Goal: Transaction & Acquisition: Book appointment/travel/reservation

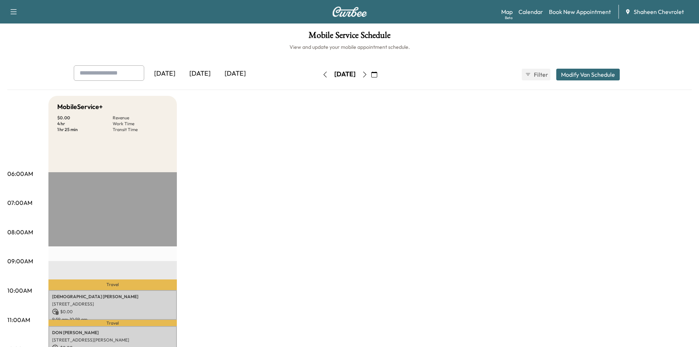
click at [368, 75] on icon "button" at bounding box center [365, 75] width 6 height 6
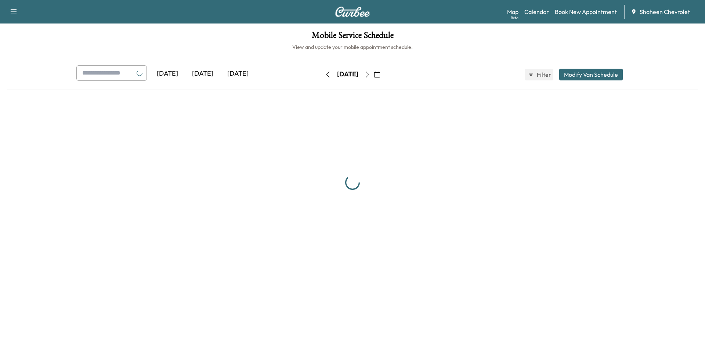
click at [370, 76] on icon "button" at bounding box center [367, 75] width 6 height 6
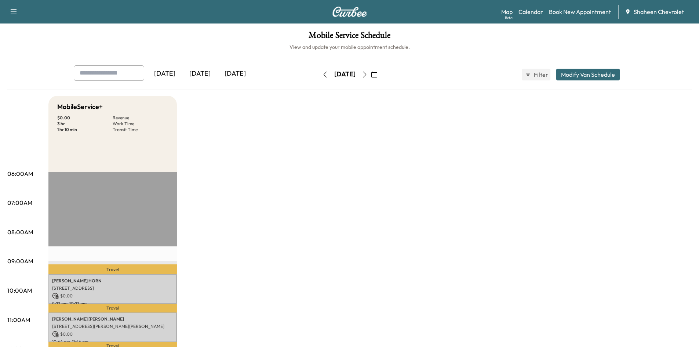
click at [368, 74] on icon "button" at bounding box center [365, 75] width 6 height 6
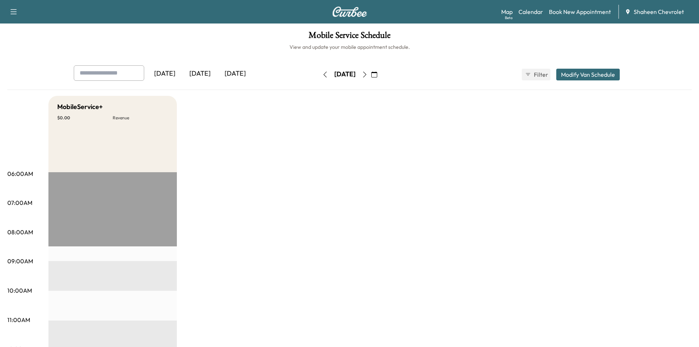
click at [574, 77] on button "Modify Van Schedule" at bounding box center [587, 75] width 63 height 12
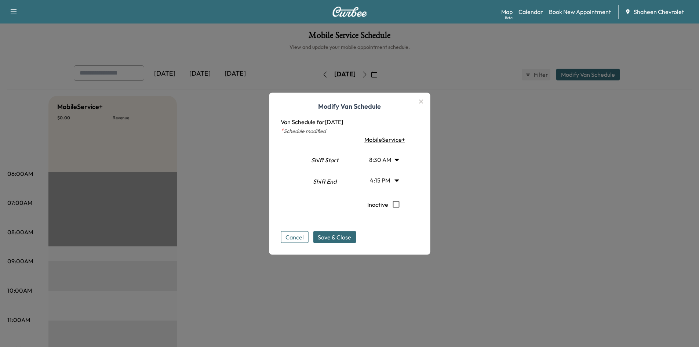
click at [302, 238] on button "Cancel" at bounding box center [295, 237] width 28 height 12
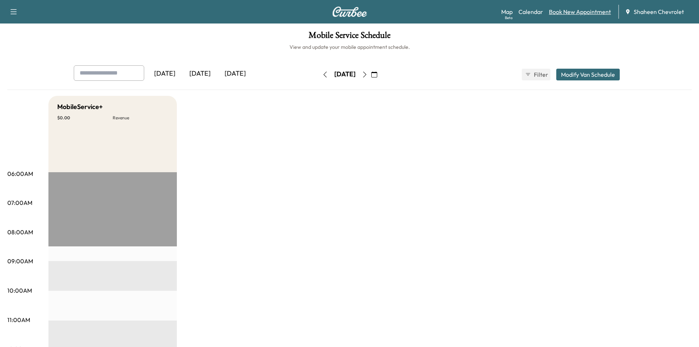
click at [570, 11] on link "Book New Appointment" at bounding box center [580, 11] width 62 height 9
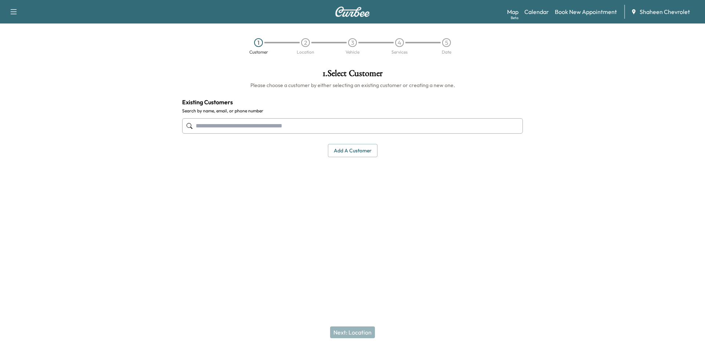
click at [344, 149] on button "Add a customer" at bounding box center [353, 151] width 50 height 14
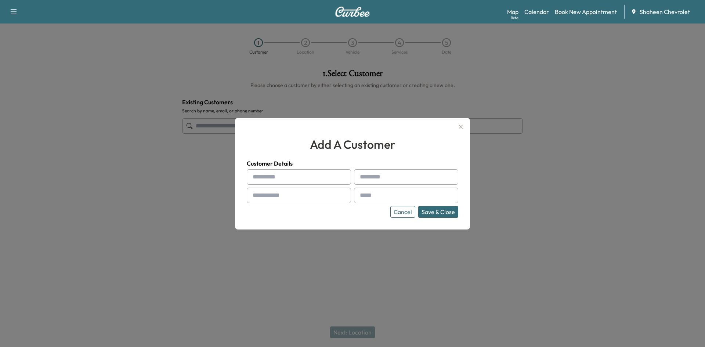
click at [323, 179] on input "text" at bounding box center [299, 176] width 104 height 15
type input "*"
type input "*****"
click at [320, 200] on input "text" at bounding box center [299, 195] width 104 height 15
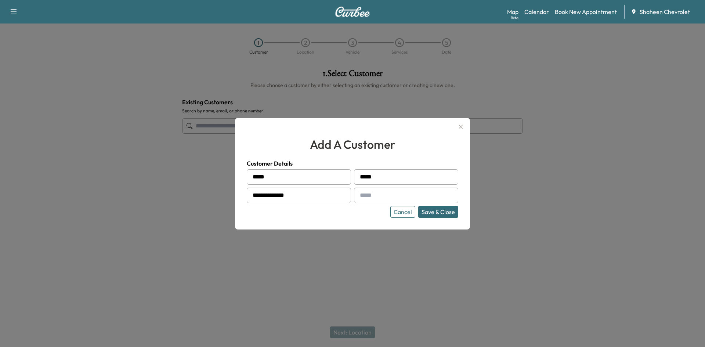
type input "**********"
click at [406, 193] on input "text" at bounding box center [406, 195] width 104 height 15
type input "**********"
click at [445, 213] on button "Save & Close" at bounding box center [438, 212] width 40 height 12
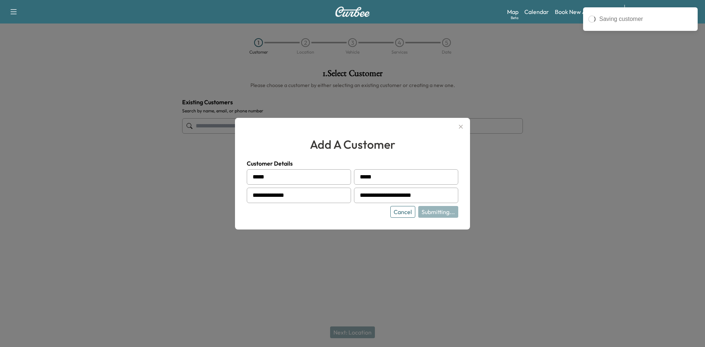
type input "**********"
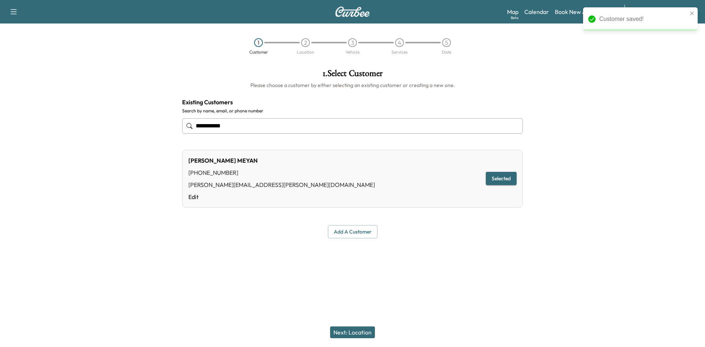
click at [370, 332] on button "Next: Location" at bounding box center [352, 332] width 45 height 12
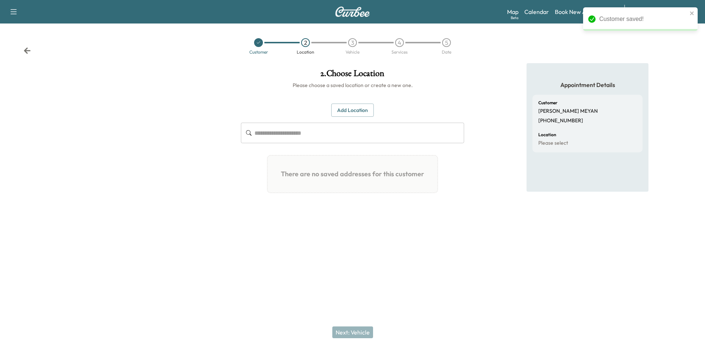
click at [277, 132] on input "text" at bounding box center [359, 133] width 210 height 21
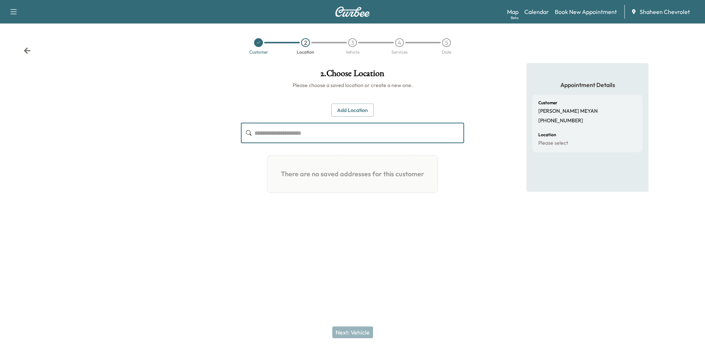
click at [275, 129] on input "text" at bounding box center [359, 133] width 210 height 21
click at [343, 108] on button "Add Location" at bounding box center [352, 110] width 43 height 14
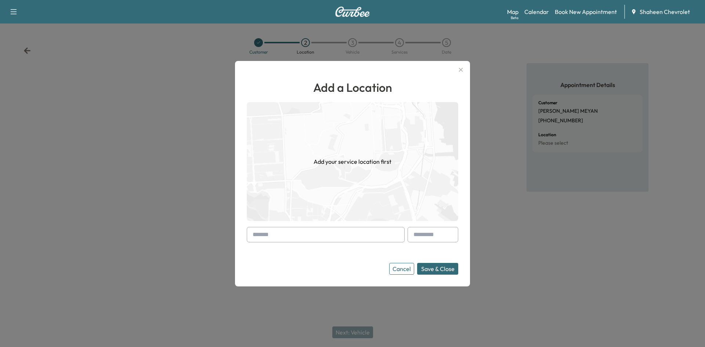
click at [290, 237] on input "text" at bounding box center [326, 234] width 158 height 15
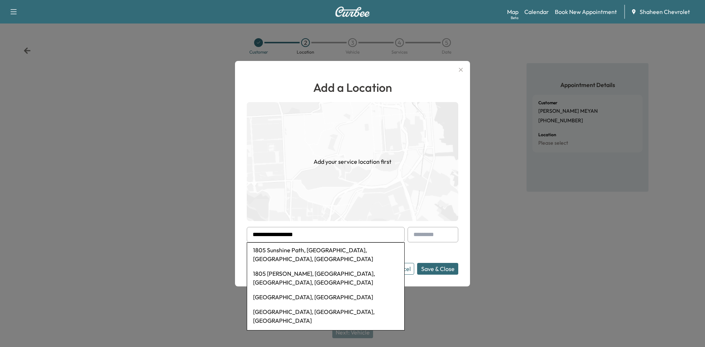
click at [334, 248] on li "1805 Sunshine Path, [GEOGRAPHIC_DATA], [GEOGRAPHIC_DATA], [GEOGRAPHIC_DATA]" at bounding box center [325, 254] width 157 height 23
type input "**********"
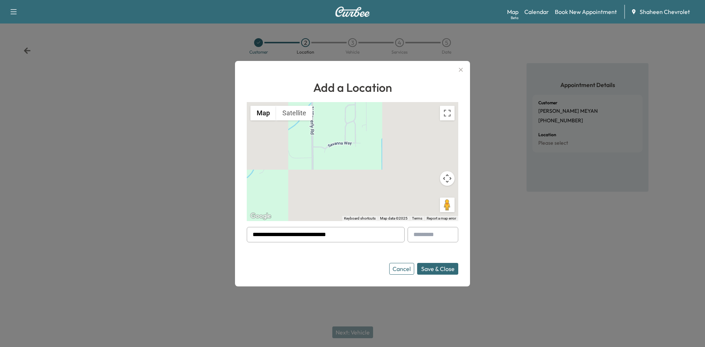
drag, startPoint x: 332, startPoint y: 168, endPoint x: 331, endPoint y: 205, distance: 36.7
click at [331, 205] on div "To activate drag with keyboard, press Alt + Enter. Once in keyboard drag state,…" at bounding box center [352, 161] width 211 height 119
click at [433, 269] on button "Save & Close" at bounding box center [437, 269] width 41 height 12
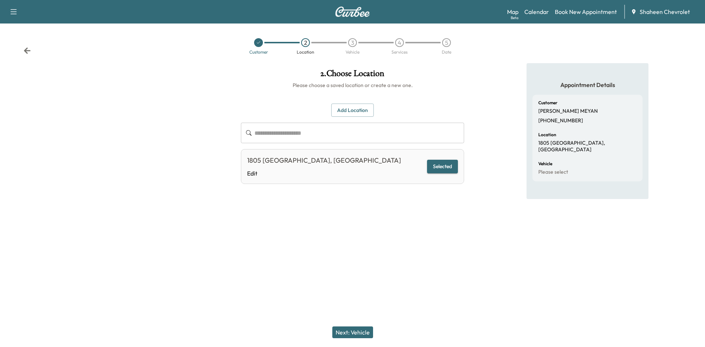
click at [443, 166] on button "Selected" at bounding box center [442, 167] width 31 height 14
click at [348, 330] on button "Next: Vehicle" at bounding box center [352, 332] width 41 height 12
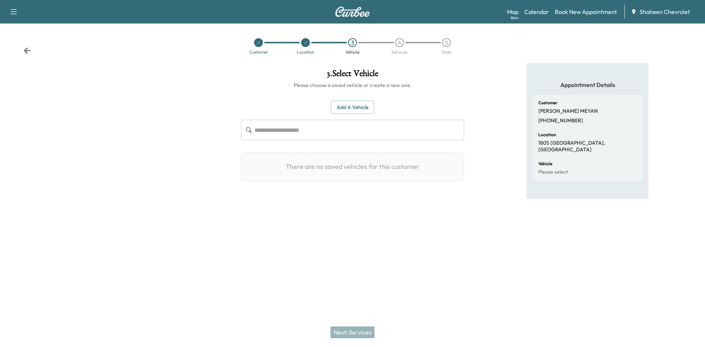
click at [348, 103] on button "Add a Vehicle" at bounding box center [352, 108] width 43 height 14
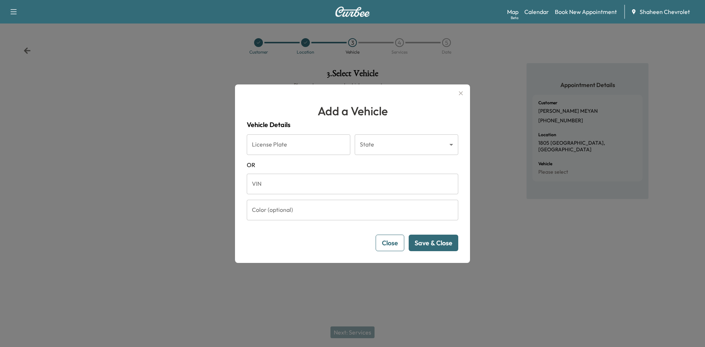
click at [283, 181] on input "VIN" at bounding box center [352, 184] width 211 height 21
paste input "**********"
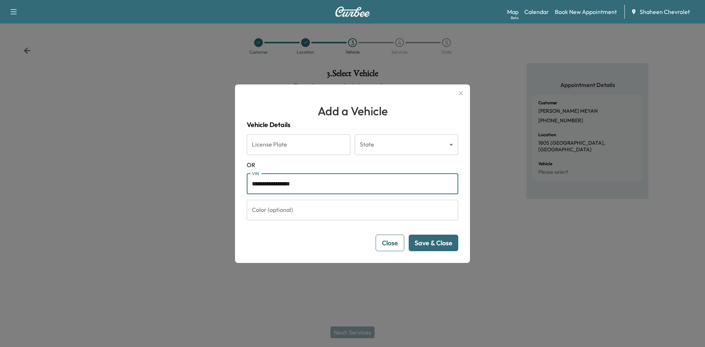
type input "**********"
click at [426, 240] on button "Save & Close" at bounding box center [433, 242] width 50 height 17
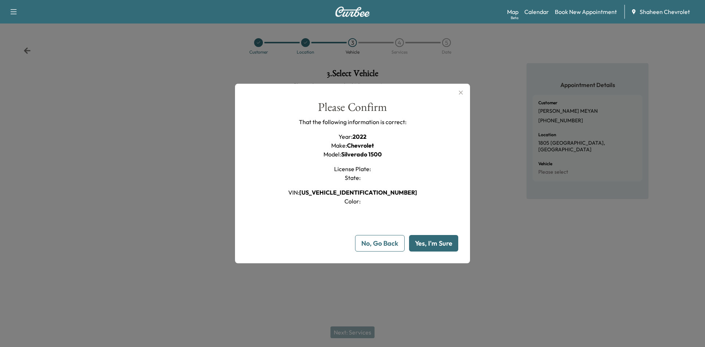
click at [426, 238] on button "Yes, I'm Sure" at bounding box center [433, 243] width 49 height 17
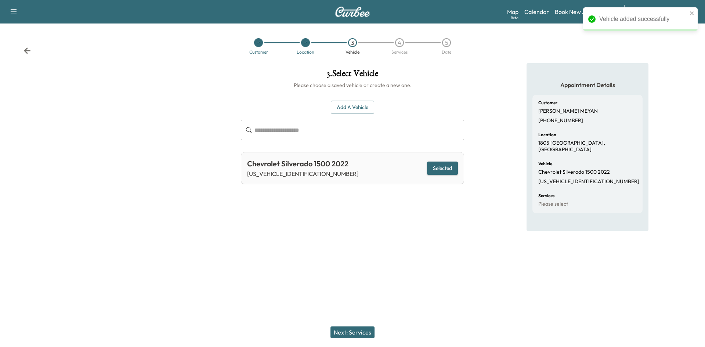
click at [358, 331] on button "Next: Services" at bounding box center [352, 332] width 44 height 12
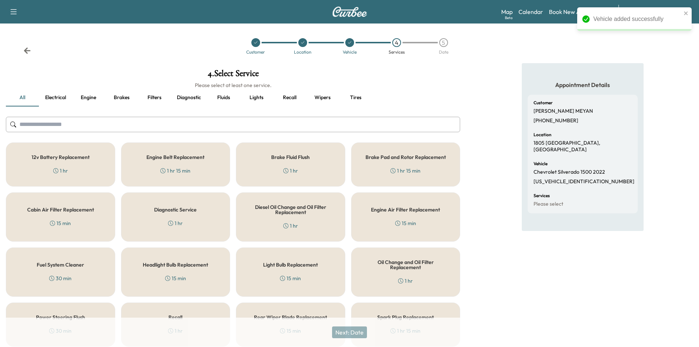
click at [55, 130] on input "text" at bounding box center [233, 124] width 454 height 15
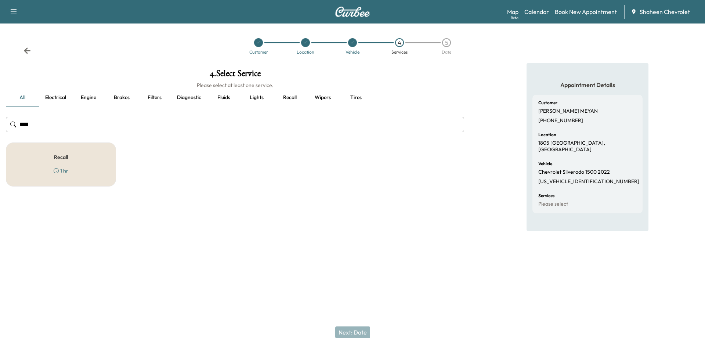
type input "****"
click at [76, 152] on div "Recall 1 hr" at bounding box center [61, 164] width 110 height 44
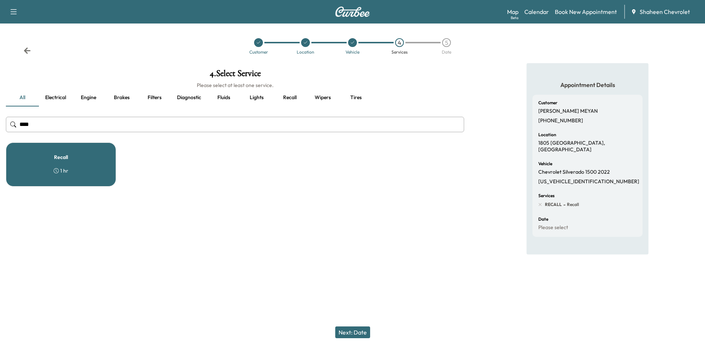
click at [354, 328] on button "Next: Date" at bounding box center [352, 332] width 35 height 12
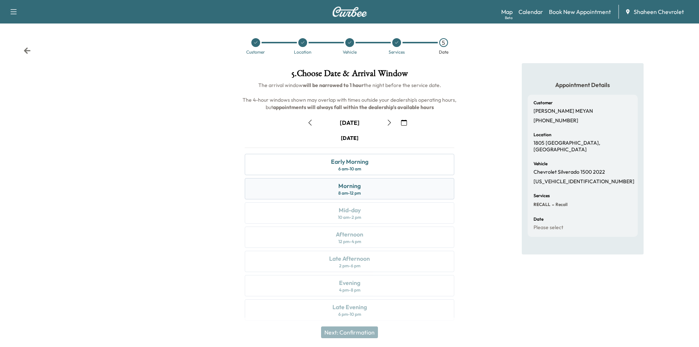
click at [389, 188] on div "Morning 8 am - 12 pm" at bounding box center [350, 188] width 210 height 21
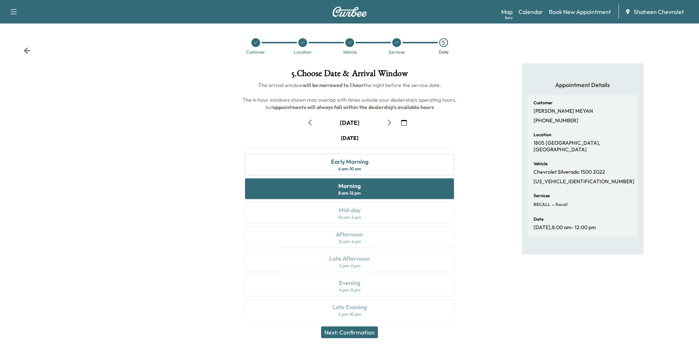
click at [389, 121] on icon "button" at bounding box center [389, 123] width 3 height 6
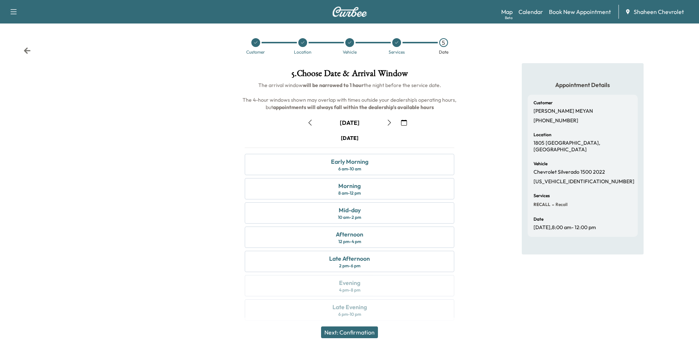
click at [392, 123] on icon "button" at bounding box center [389, 123] width 6 height 6
click at [391, 123] on icon "button" at bounding box center [389, 123] width 6 height 6
click at [361, 189] on div "Morning 8 am - 12 pm" at bounding box center [350, 188] width 210 height 21
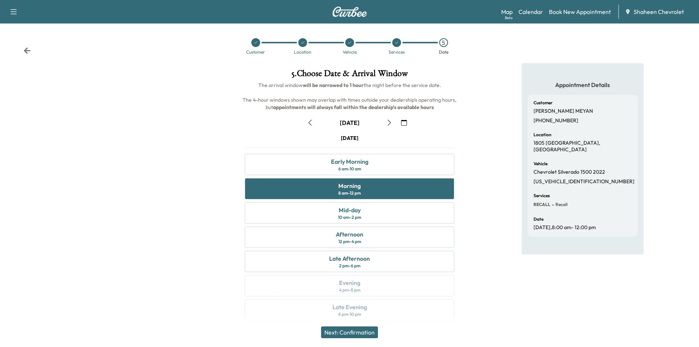
click at [365, 331] on button "Next: Confirmation" at bounding box center [349, 332] width 57 height 12
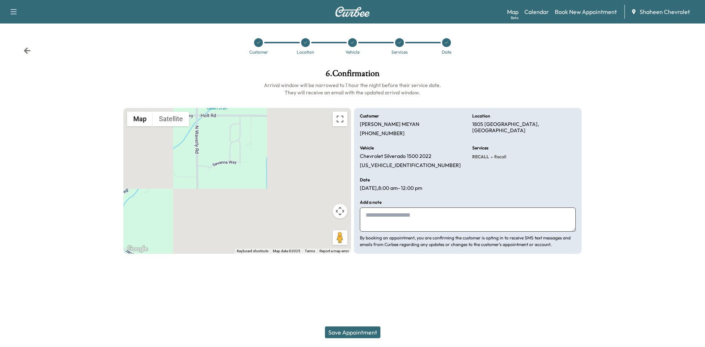
click at [356, 331] on button "Save Appointment" at bounding box center [352, 332] width 55 height 12
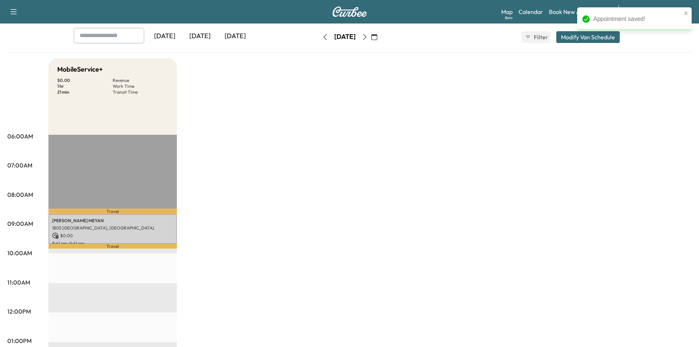
scroll to position [37, 0]
